Goal: Information Seeking & Learning: Learn about a topic

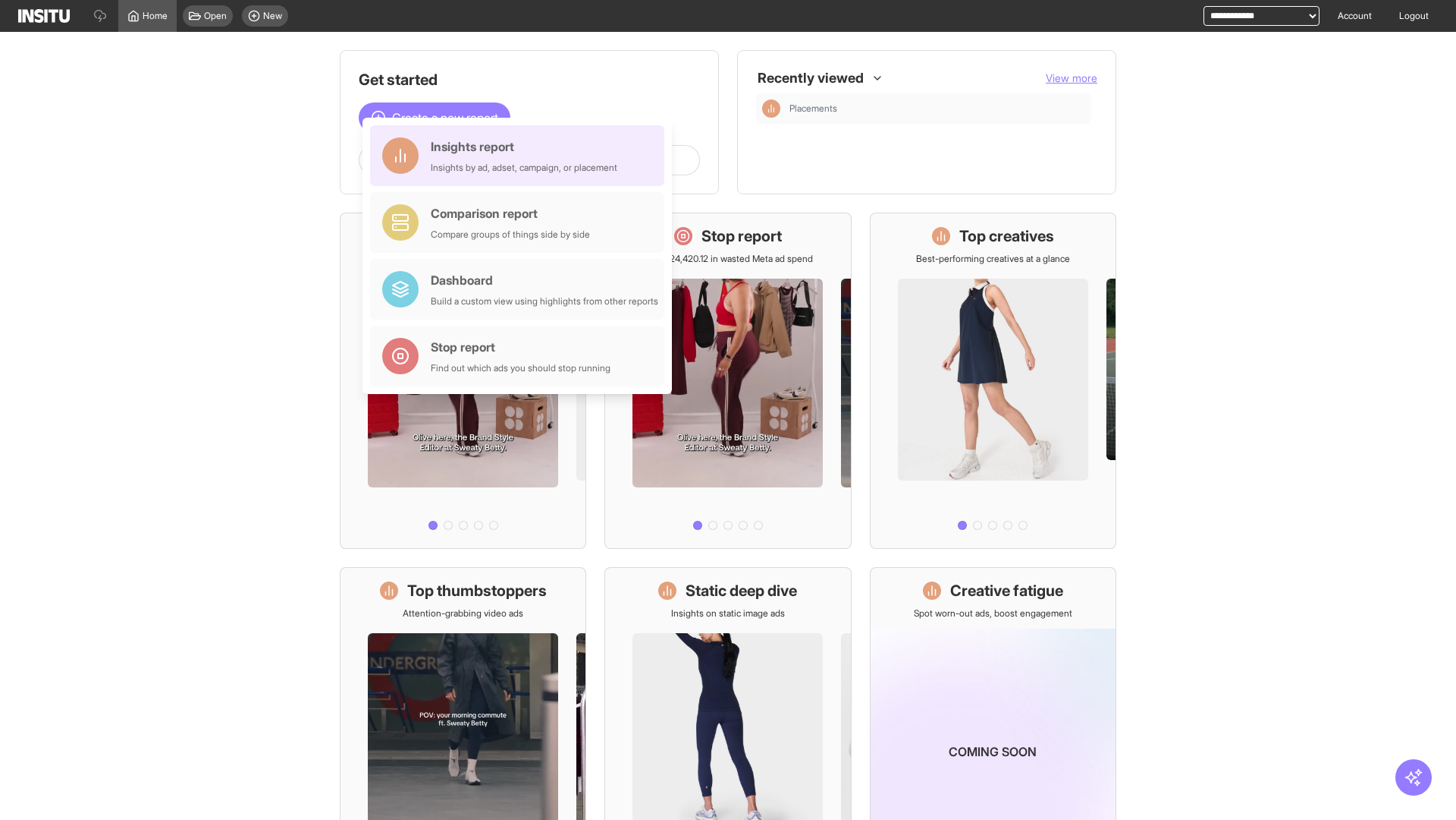
click at [521, 155] on div "Insights report Insights by ad, adset, campaign, or placement" at bounding box center [524, 155] width 187 height 36
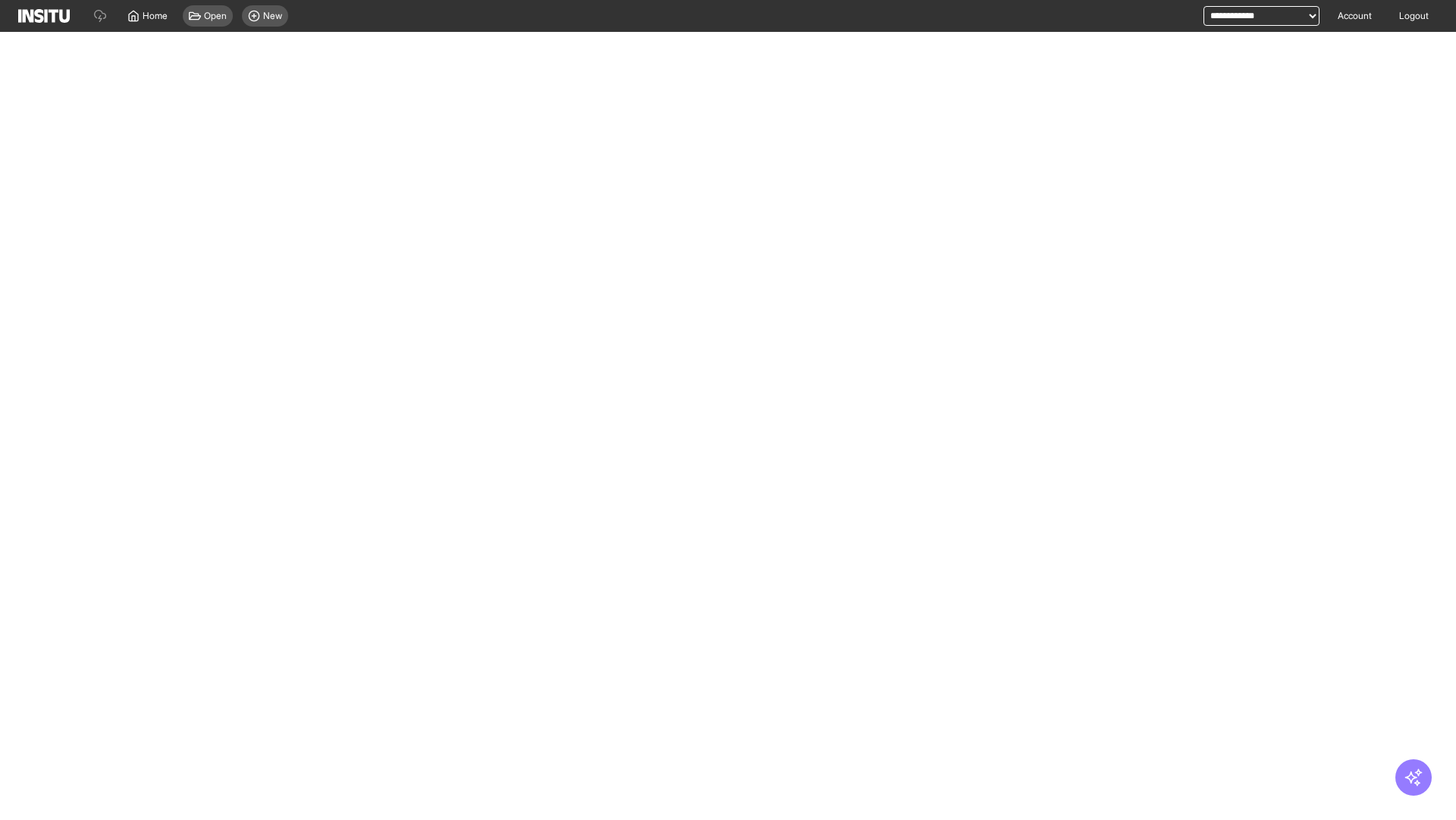
select select "**"
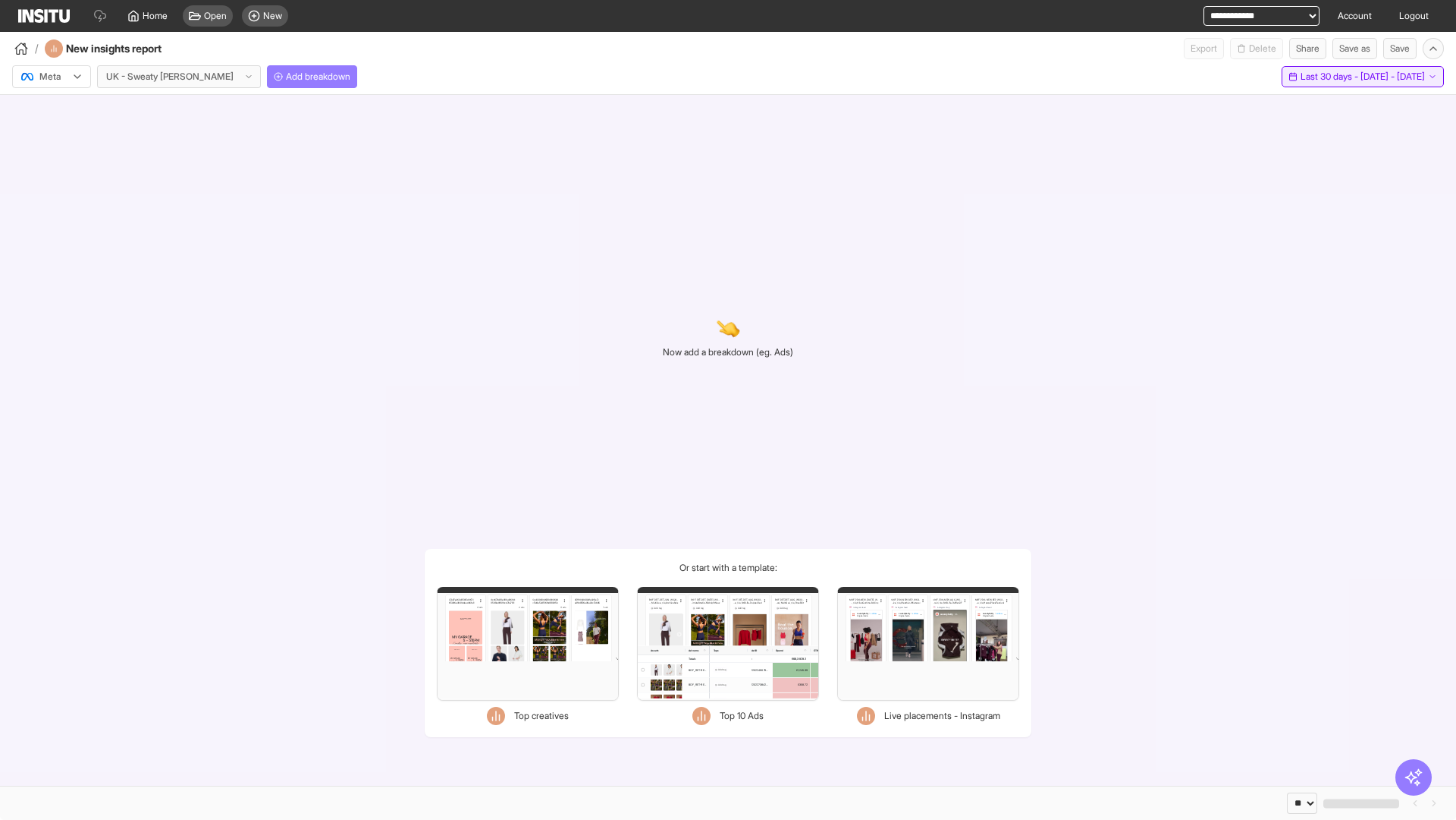
click at [1333, 77] on span "Last 30 days - [DATE] - [DATE]" at bounding box center [1363, 77] width 124 height 12
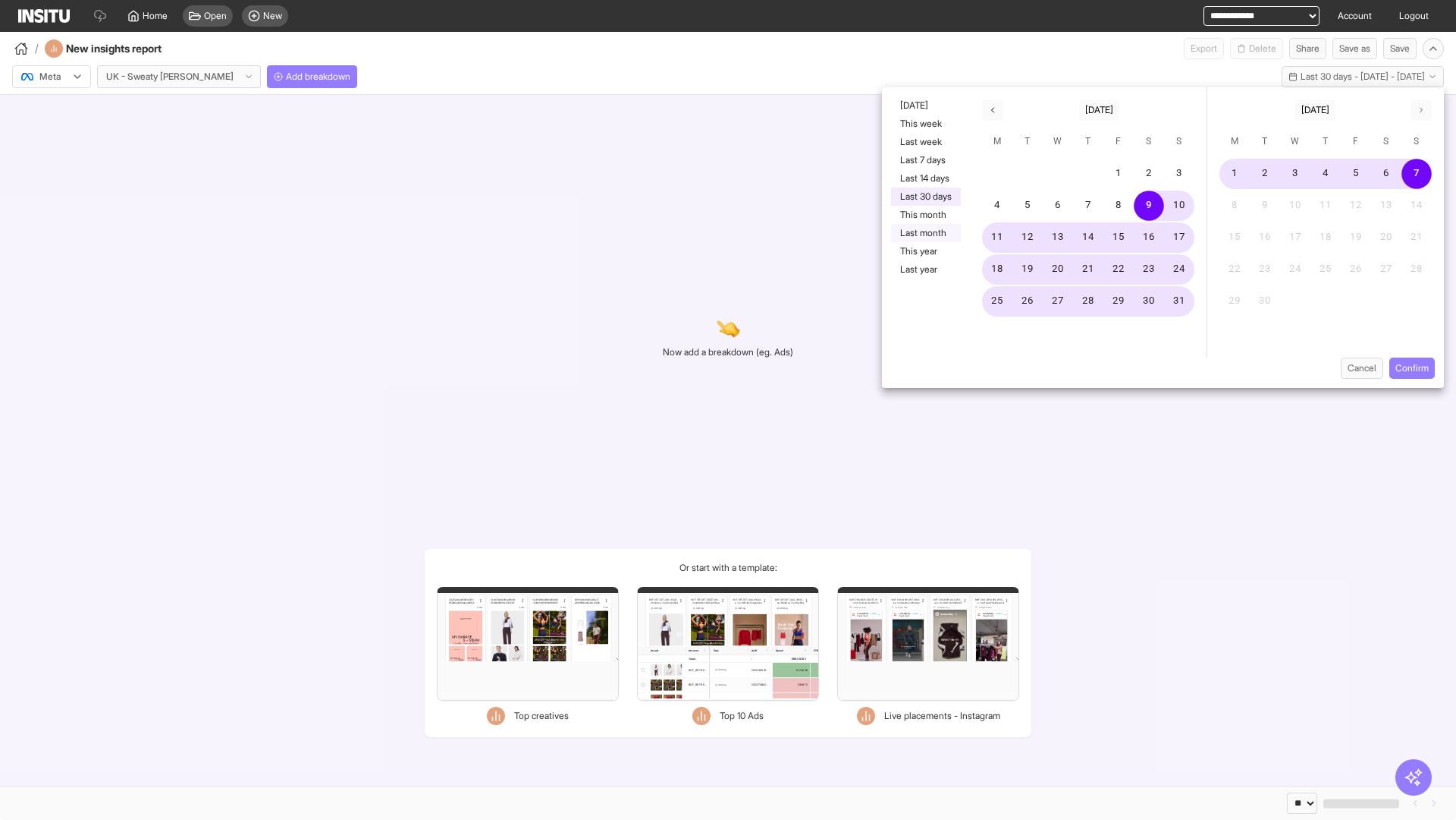
click at [925, 233] on button "Last month" at bounding box center [926, 233] width 70 height 19
